Goal: Find specific page/section: Find specific page/section

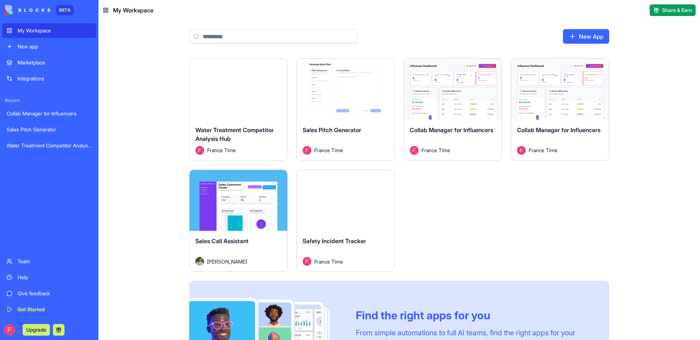
click at [50, 29] on div "My Workspace" at bounding box center [54, 30] width 74 height 7
click at [423, 134] on span "Collab Manager for Influencers" at bounding box center [451, 129] width 83 height 7
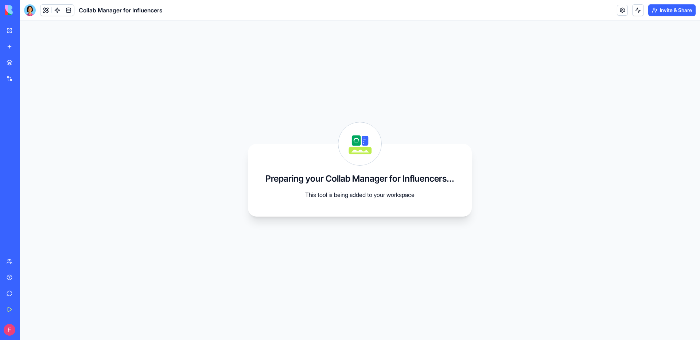
click at [56, 13] on link at bounding box center [57, 10] width 11 height 11
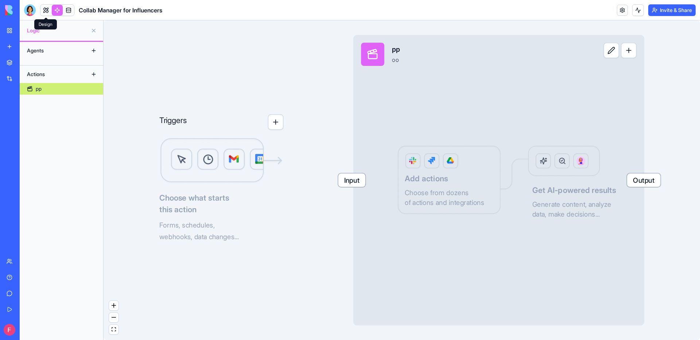
click at [47, 13] on link at bounding box center [45, 10] width 11 height 11
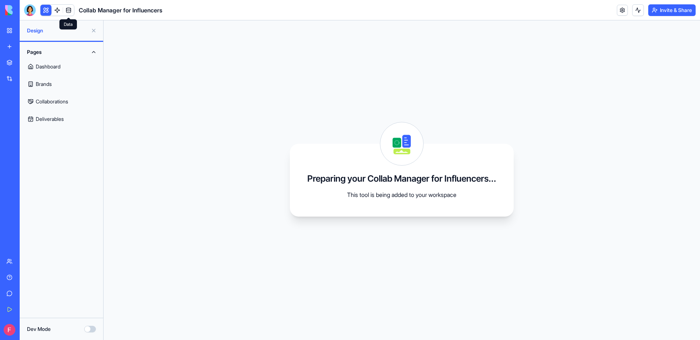
click at [69, 12] on link at bounding box center [68, 10] width 11 height 11
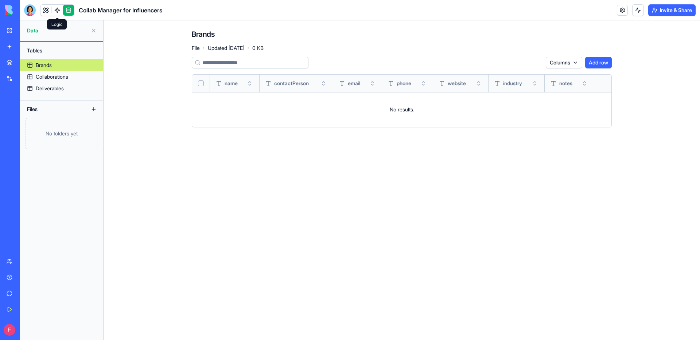
click at [58, 11] on link at bounding box center [57, 10] width 11 height 11
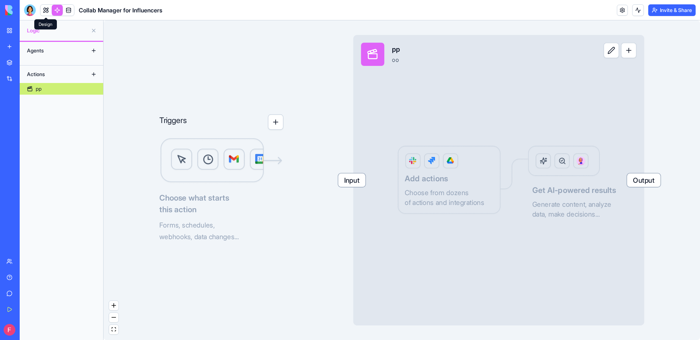
click at [47, 11] on link at bounding box center [45, 10] width 11 height 11
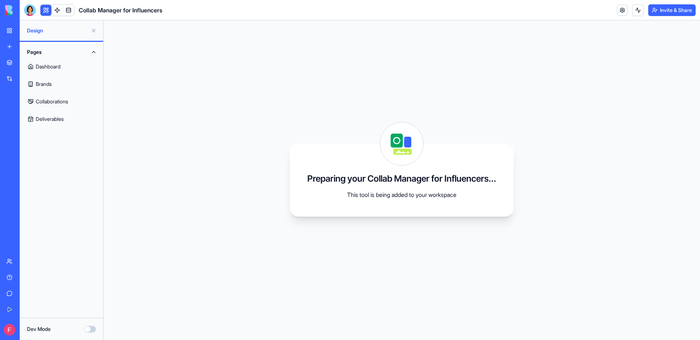
click at [66, 121] on link "Deliverables" at bounding box center [61, 118] width 75 height 17
click at [55, 108] on link "Collaborations" at bounding box center [61, 101] width 75 height 17
click at [50, 83] on link "Brands" at bounding box center [61, 83] width 75 height 17
click at [57, 12] on link at bounding box center [57, 10] width 11 height 11
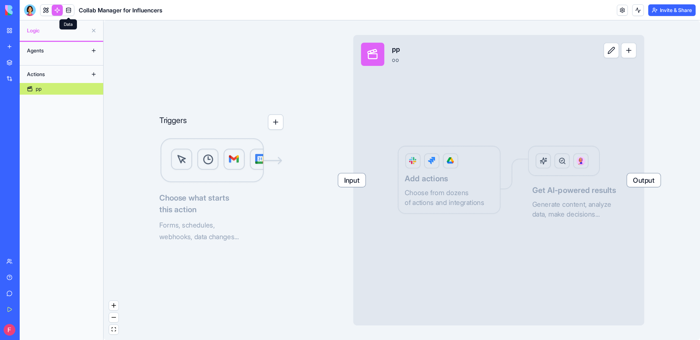
click at [70, 10] on link at bounding box center [68, 10] width 11 height 11
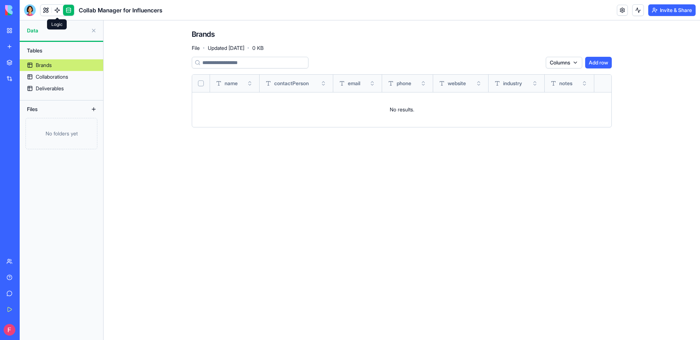
click at [56, 8] on link at bounding box center [57, 10] width 11 height 11
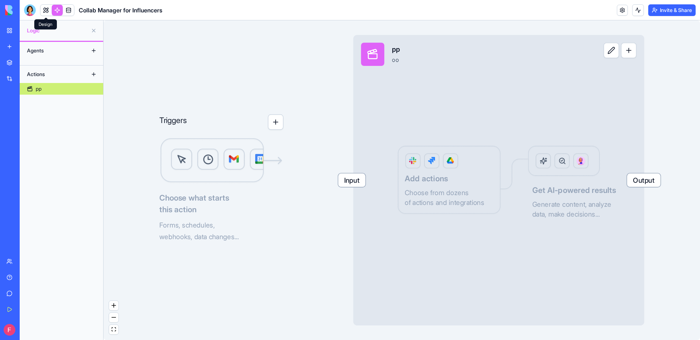
click at [46, 11] on link at bounding box center [45, 10] width 11 height 11
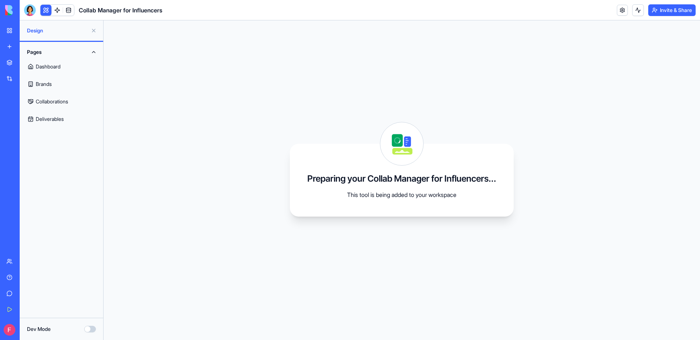
click at [63, 83] on link "Brands" at bounding box center [61, 83] width 75 height 17
click at [63, 99] on link "Collaborations" at bounding box center [61, 101] width 75 height 17
click at [63, 119] on link "Deliverables" at bounding box center [61, 118] width 75 height 17
click at [67, 12] on link at bounding box center [68, 10] width 11 height 11
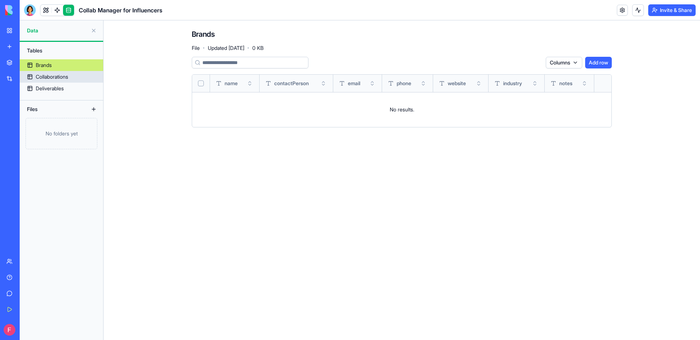
click at [82, 75] on link "Collaborations" at bounding box center [61, 77] width 83 height 12
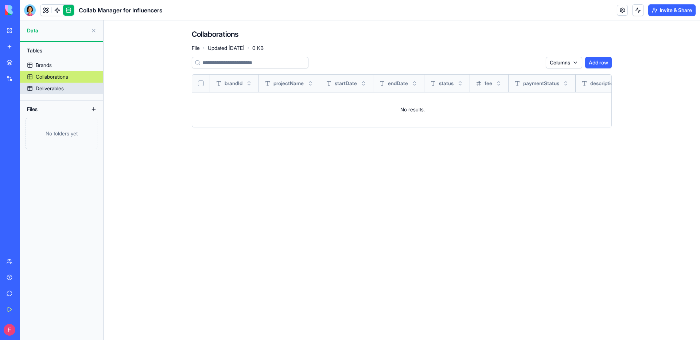
click at [68, 85] on link "Deliverables" at bounding box center [61, 89] width 83 height 12
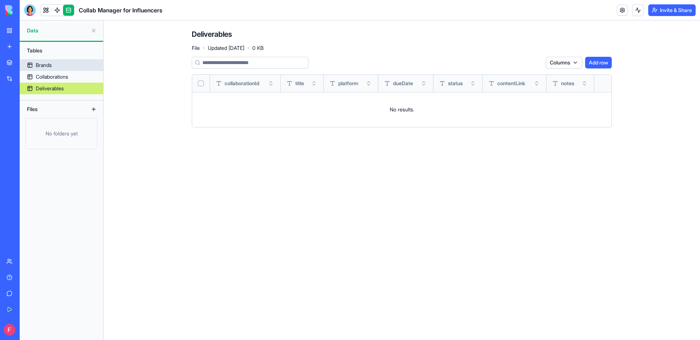
click at [66, 67] on link "Brands" at bounding box center [61, 65] width 83 height 12
